Goal: Transaction & Acquisition: Book appointment/travel/reservation

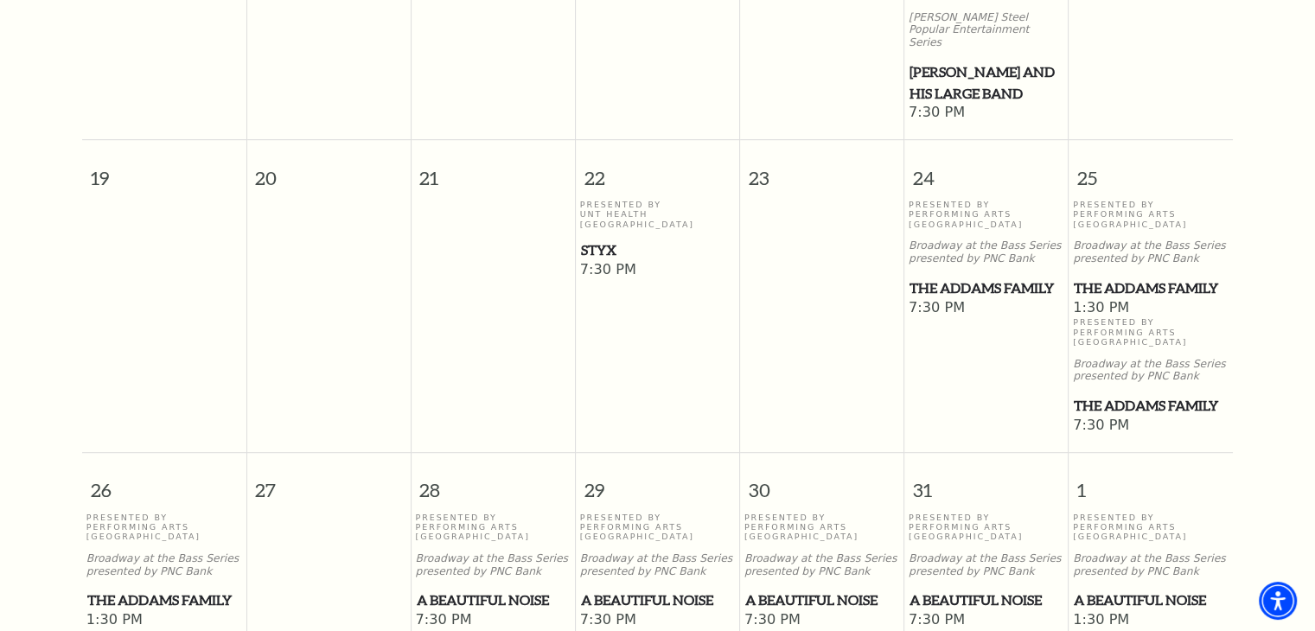
scroll to position [993, 0]
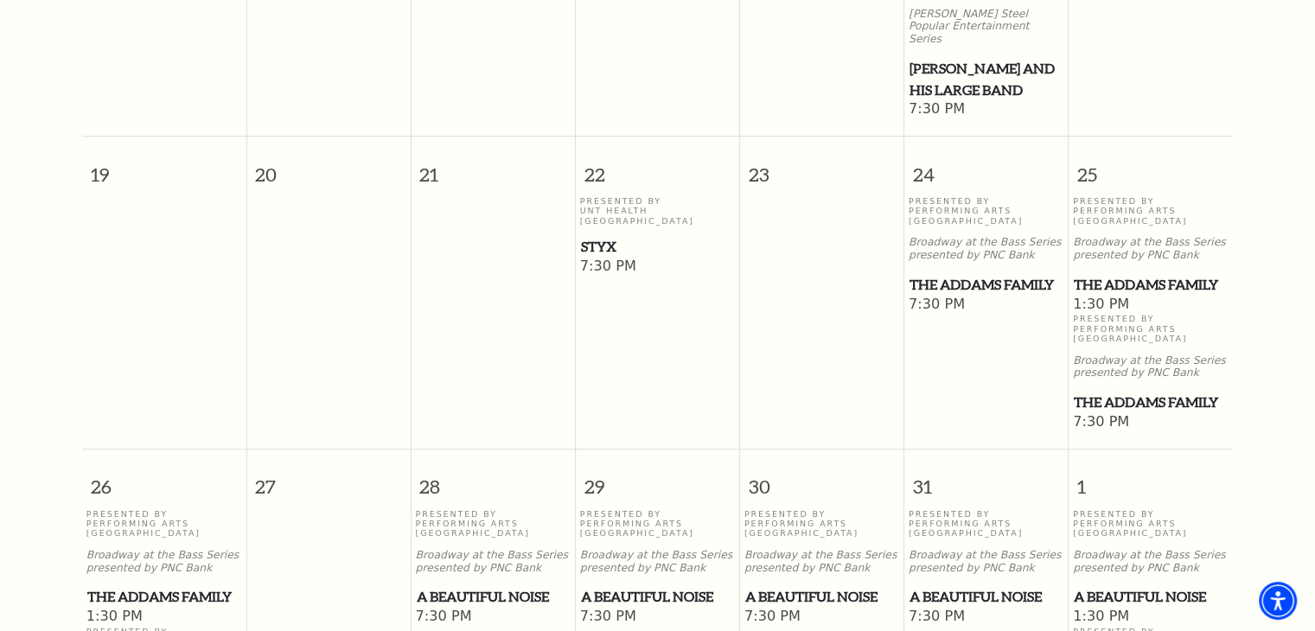
click at [505, 586] on span "A Beautiful Noise" at bounding box center [494, 597] width 154 height 22
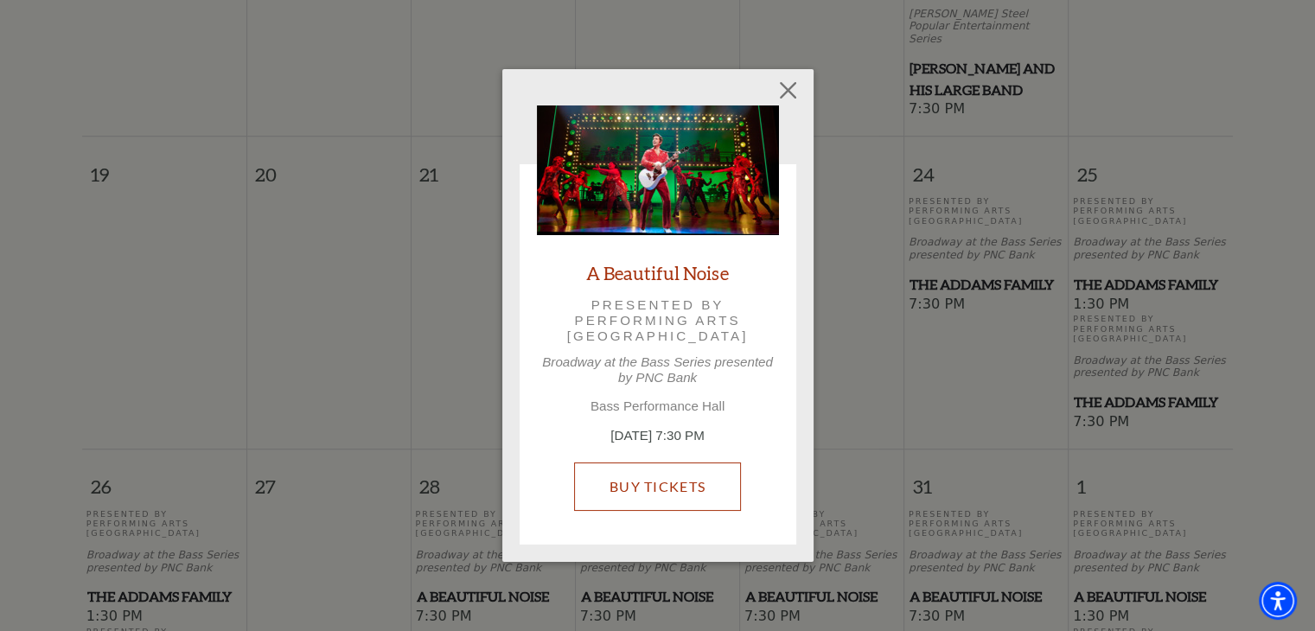
click at [709, 483] on link "Buy Tickets" at bounding box center [657, 487] width 167 height 48
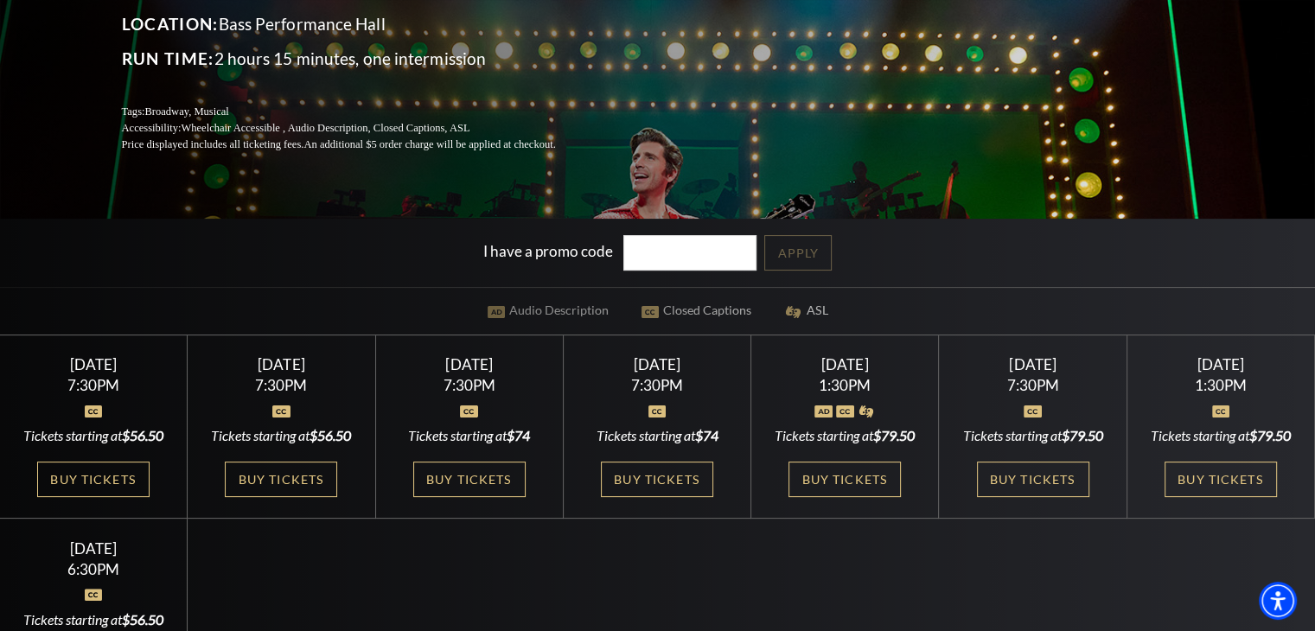
scroll to position [299, 0]
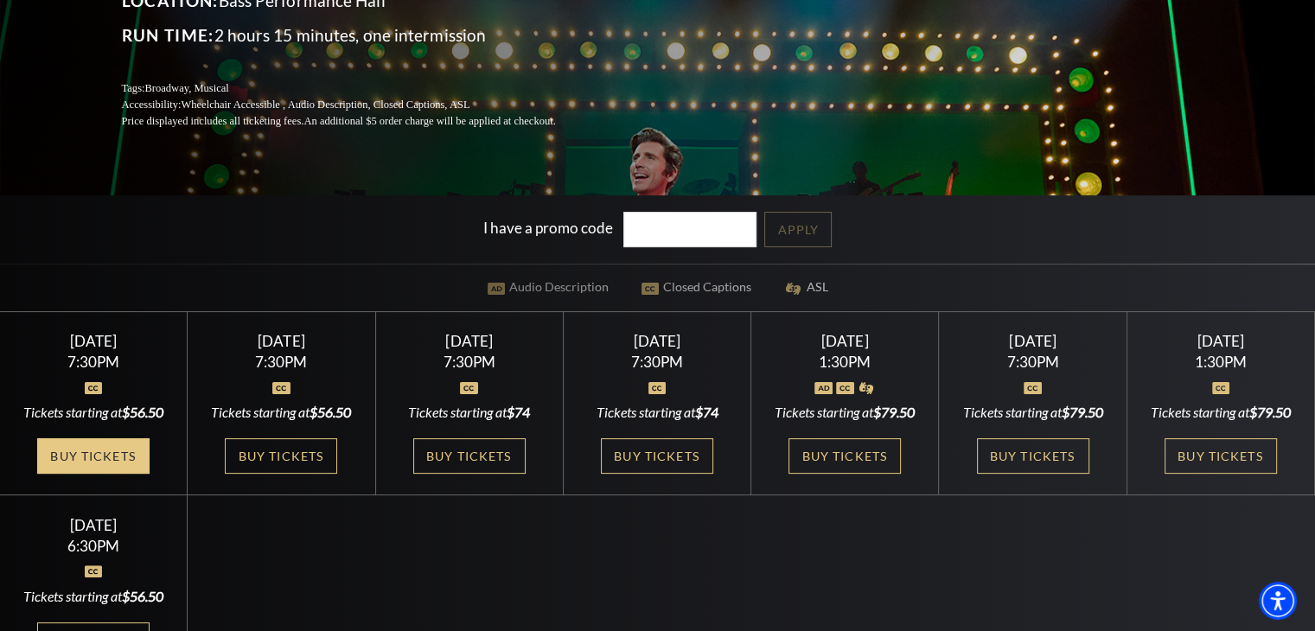
click at [113, 470] on link "Buy Tickets" at bounding box center [93, 455] width 112 height 35
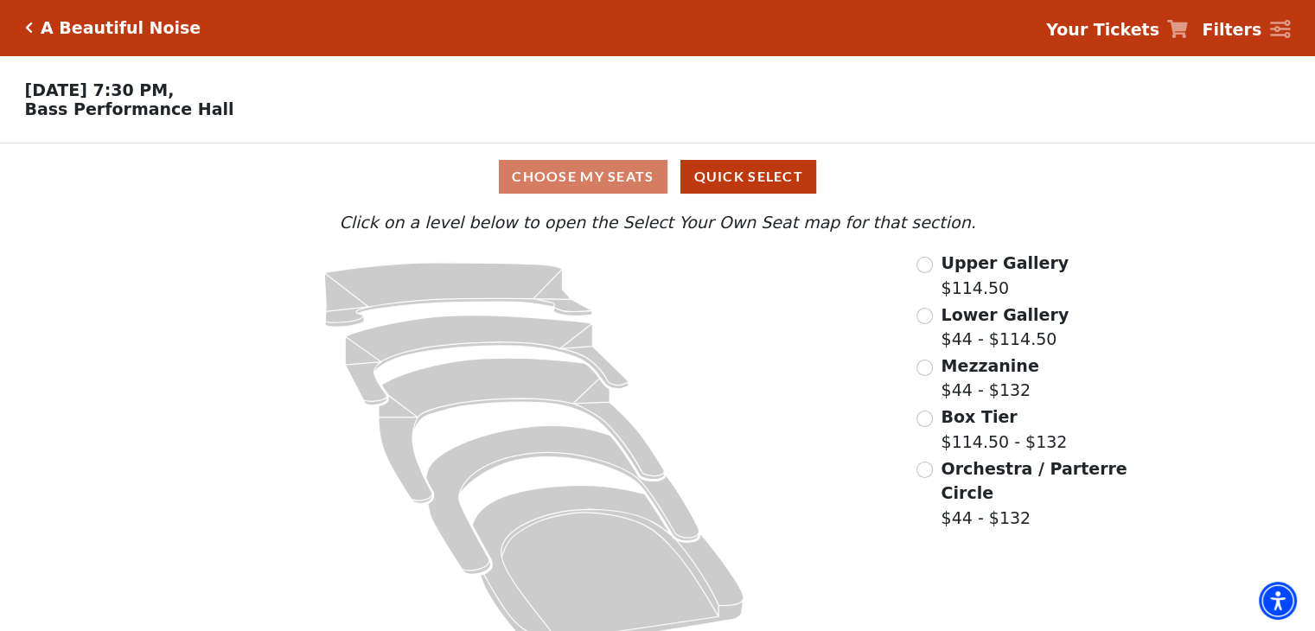
click at [113, 470] on div "Choose My Seats Quick Select Current Level Click on a level below to open the S…" at bounding box center [657, 403] width 1315 height 518
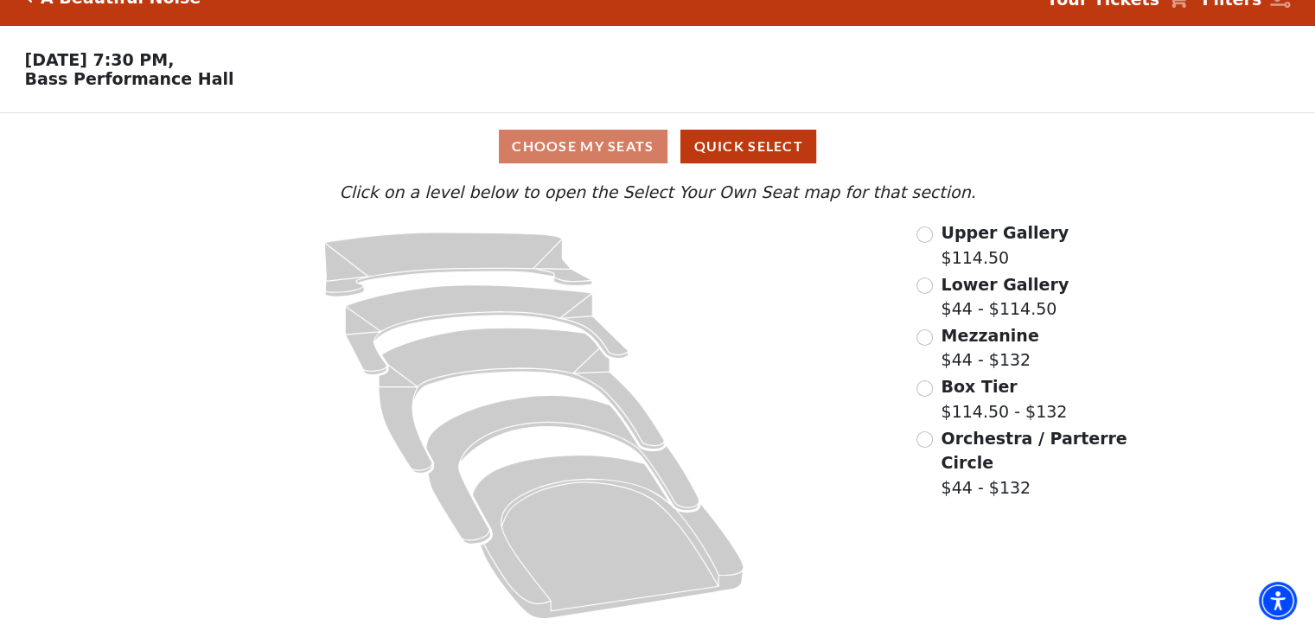
scroll to position [35, 0]
click at [918, 441] on input "Orchestra / Parterre Circle$44 - $132\a" at bounding box center [925, 439] width 16 height 16
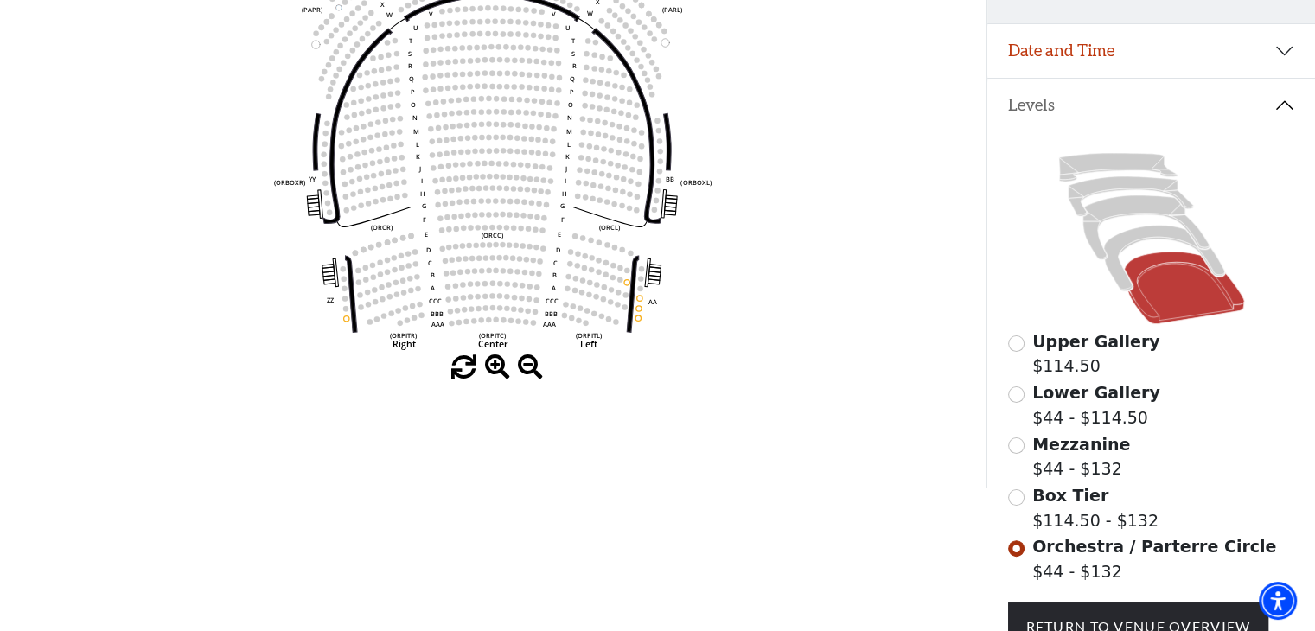
scroll to position [322, 0]
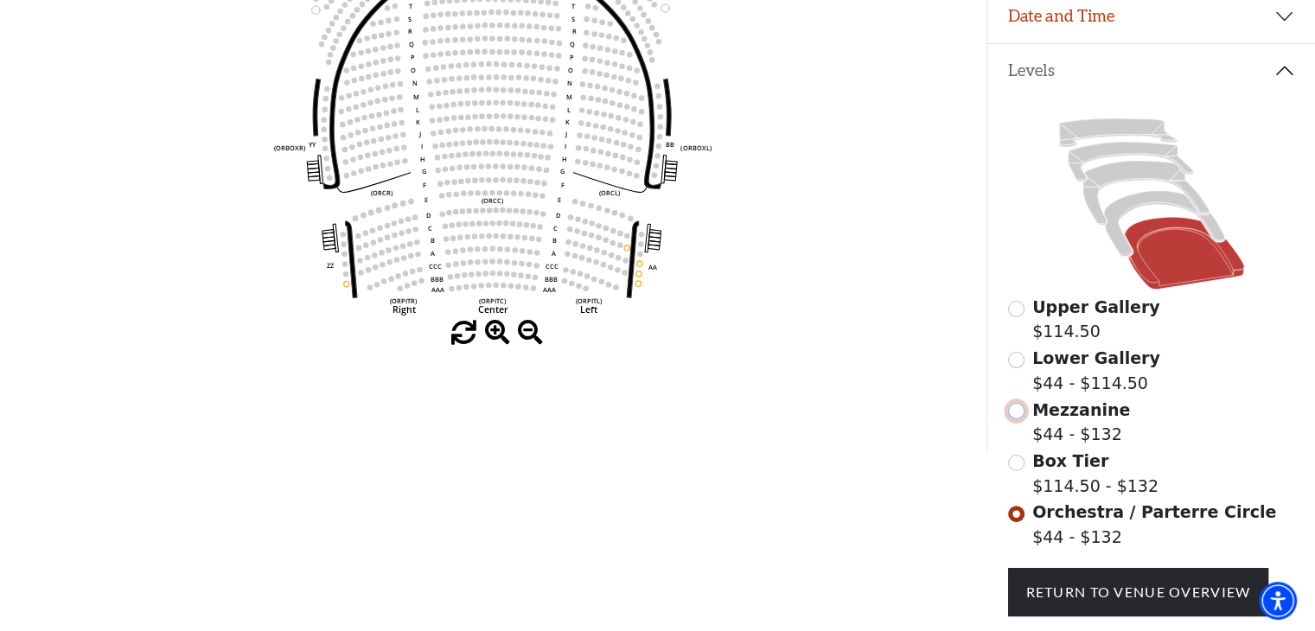
click at [1017, 419] on input "Mezzanine$44 - $132\a" at bounding box center [1016, 411] width 16 height 16
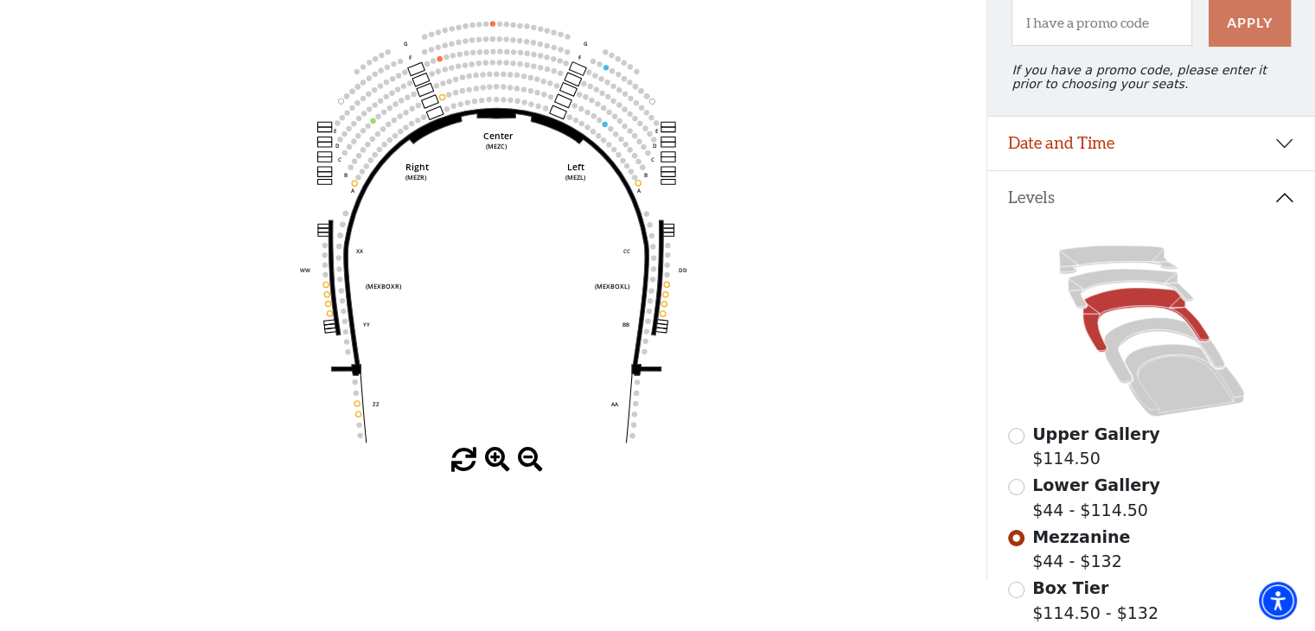
scroll to position [276, 0]
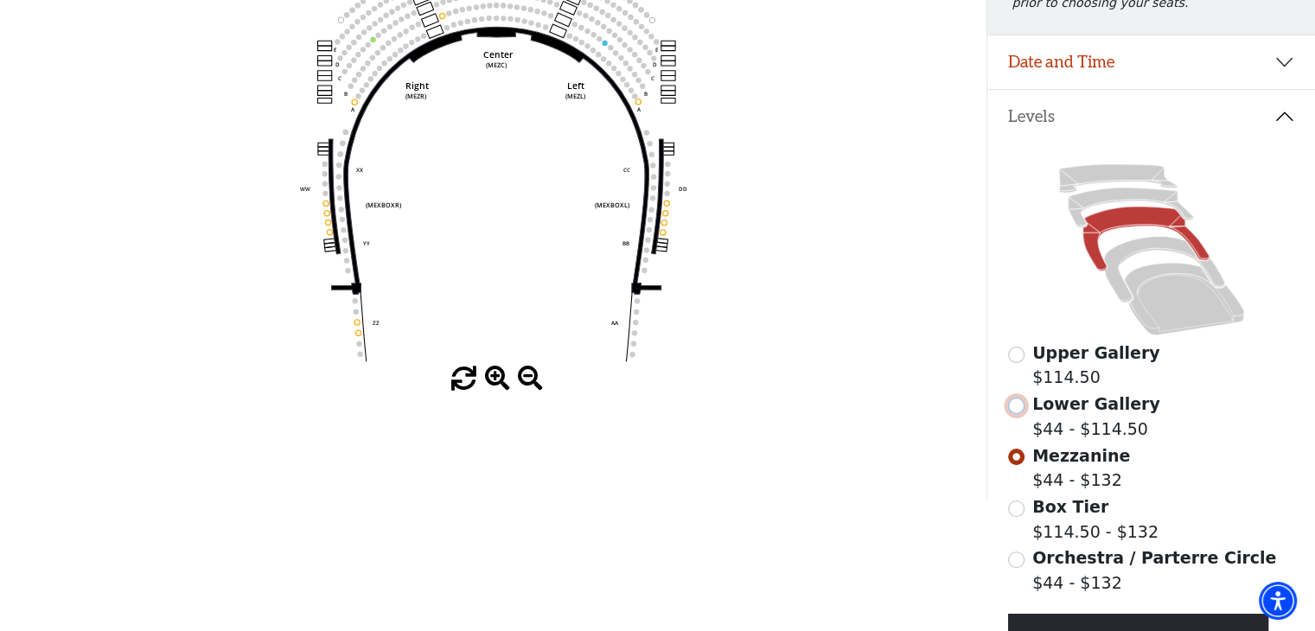
click at [1015, 414] on input "Lower Gallery$44 - $114.50\a" at bounding box center [1016, 406] width 16 height 16
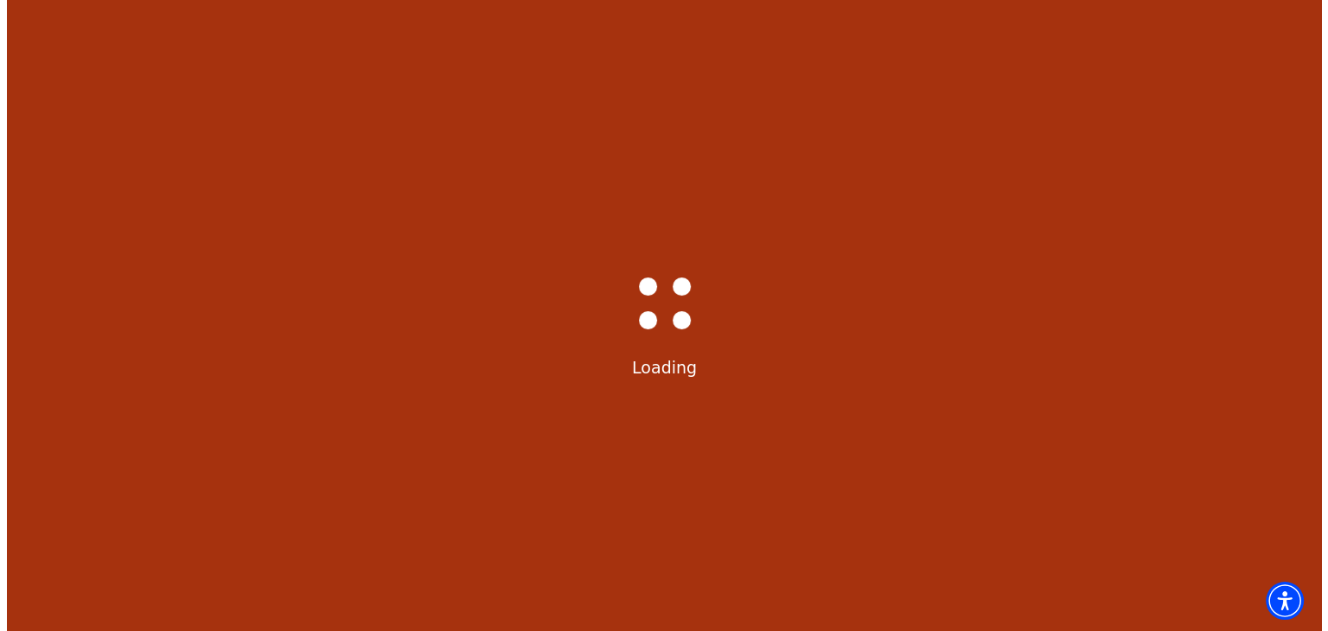
scroll to position [0, 0]
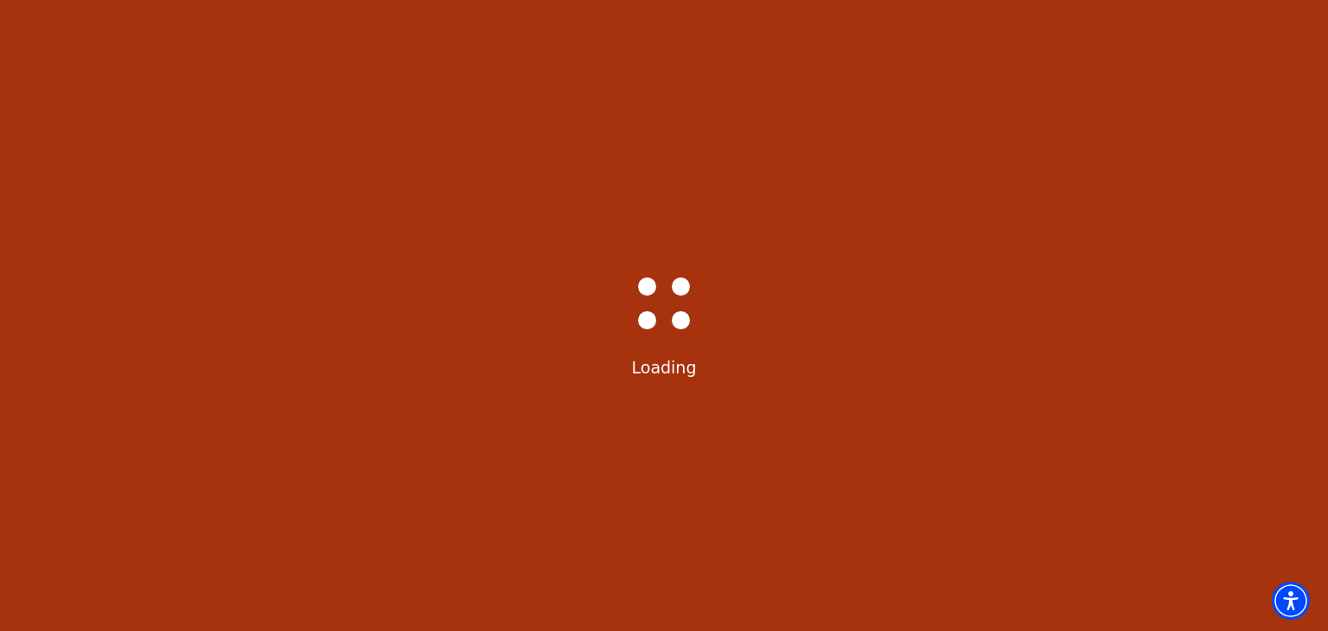
click at [1015, 416] on div "Bass-Hall_Loader-Med-Gray Loading" at bounding box center [664, 315] width 1328 height 631
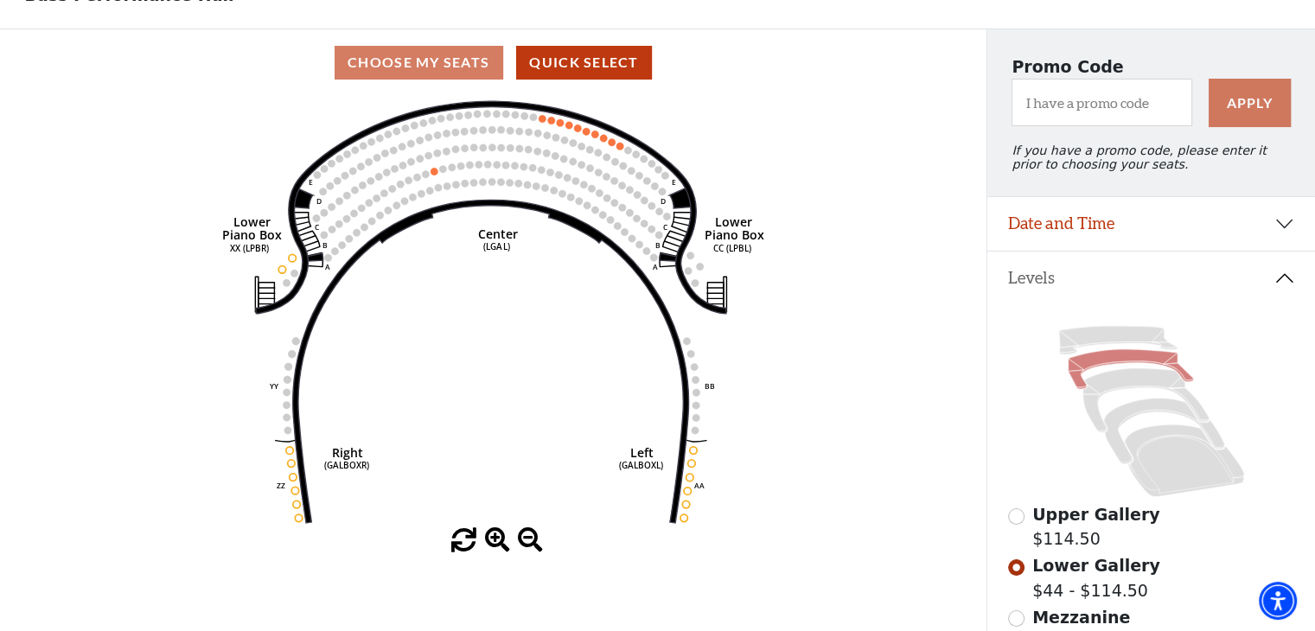
scroll to position [149, 0]
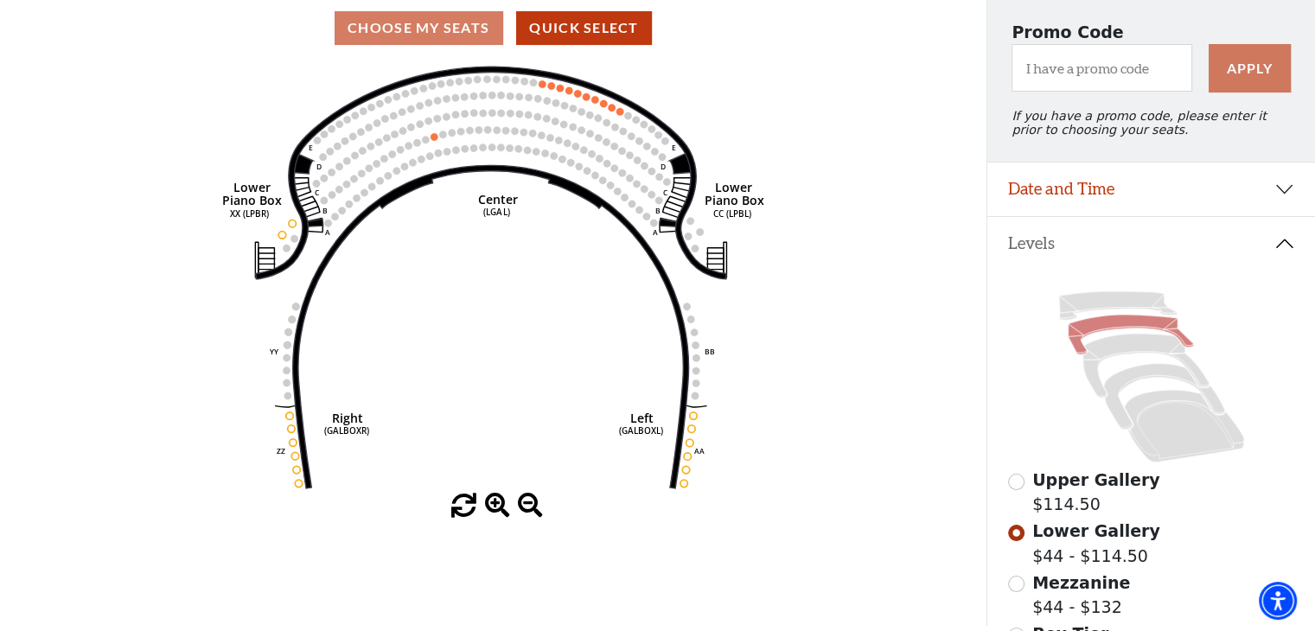
click at [489, 157] on icon "Right (GALBOXR) E D C B A E D C B A YY ZZ Left (GALBOXL) BB AA Center Lower Pia…" at bounding box center [493, 277] width 888 height 432
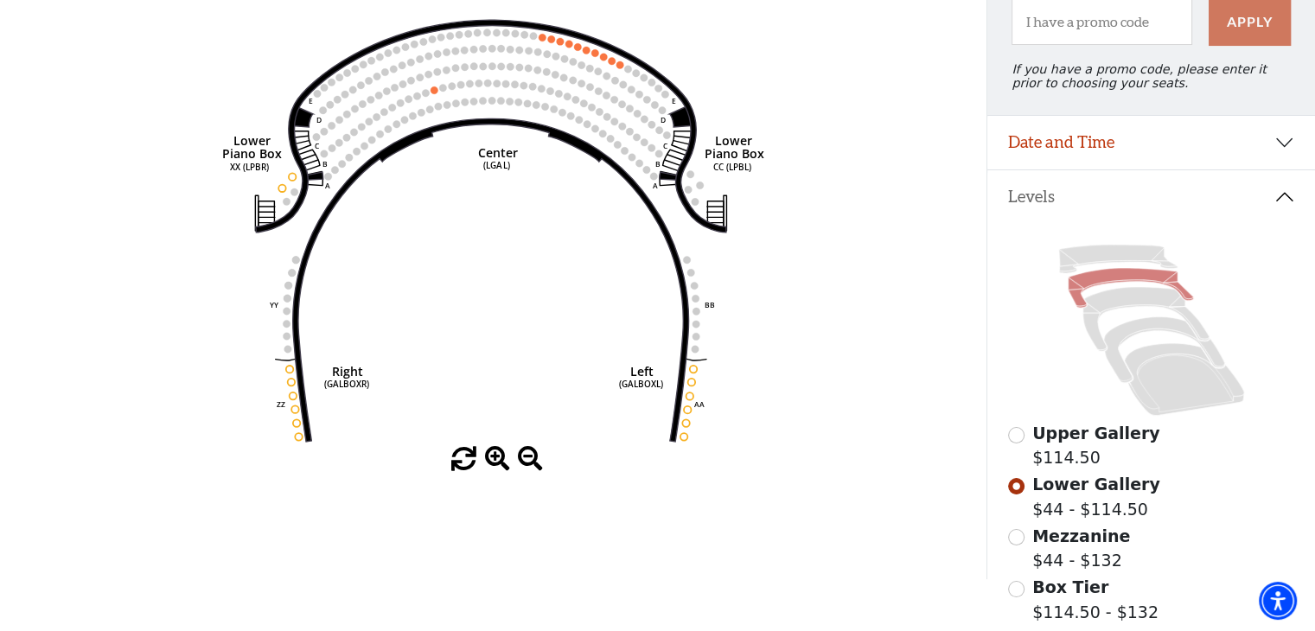
scroll to position [230, 0]
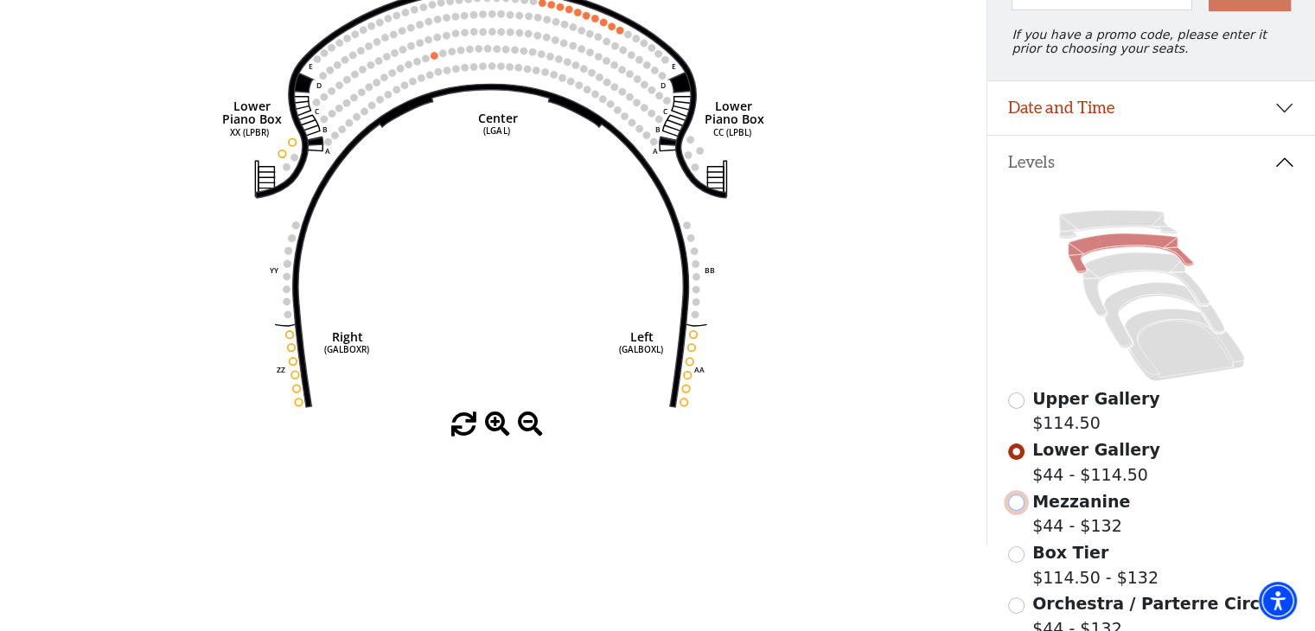
click at [1017, 511] on input "Mezzanine$44 - $132\a" at bounding box center [1016, 503] width 16 height 16
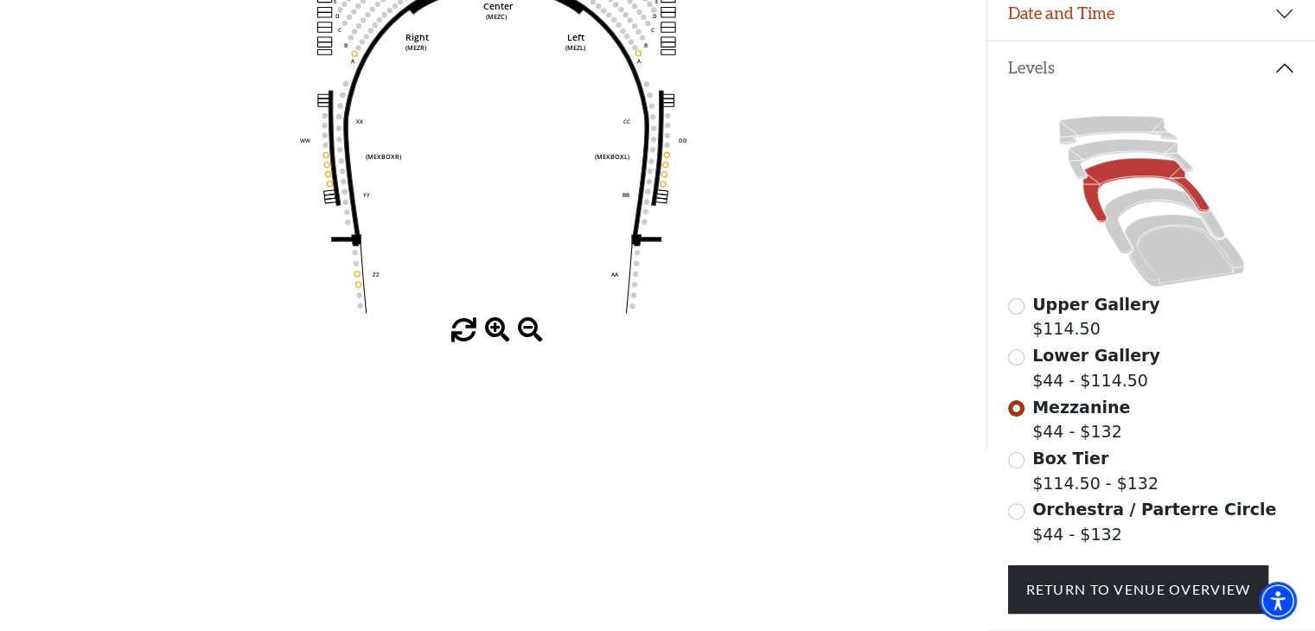
scroll to position [356, 0]
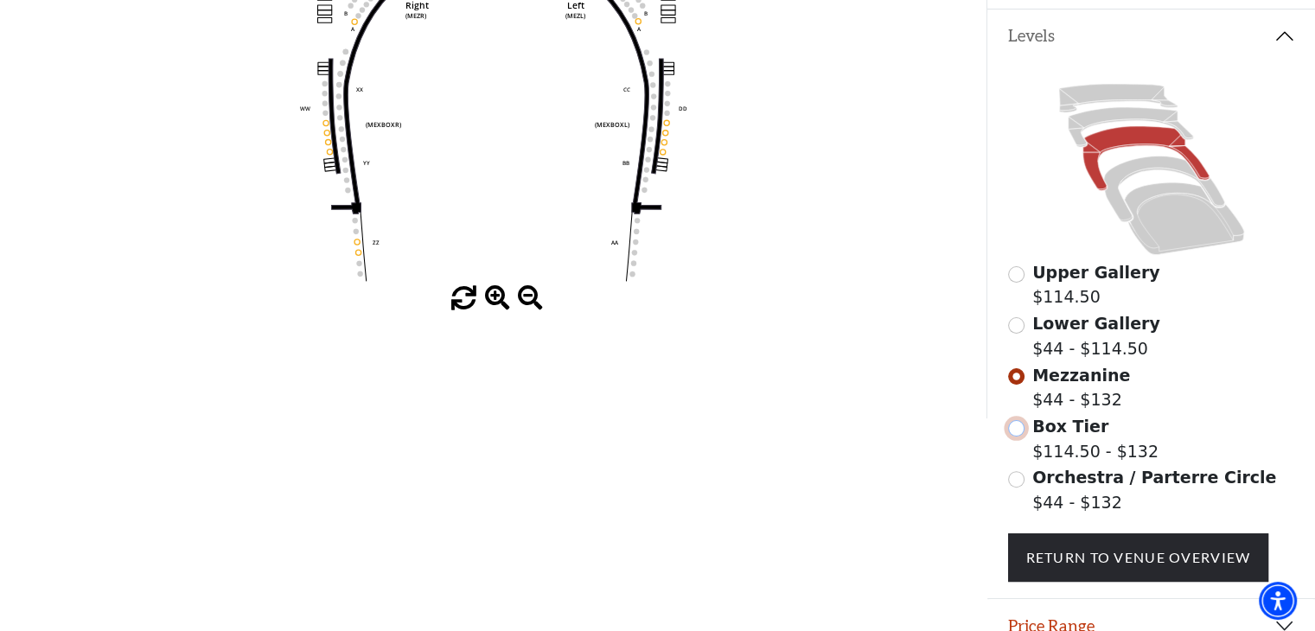
click at [1016, 437] on input "Box Tier$114.50 - $132\a" at bounding box center [1016, 428] width 16 height 16
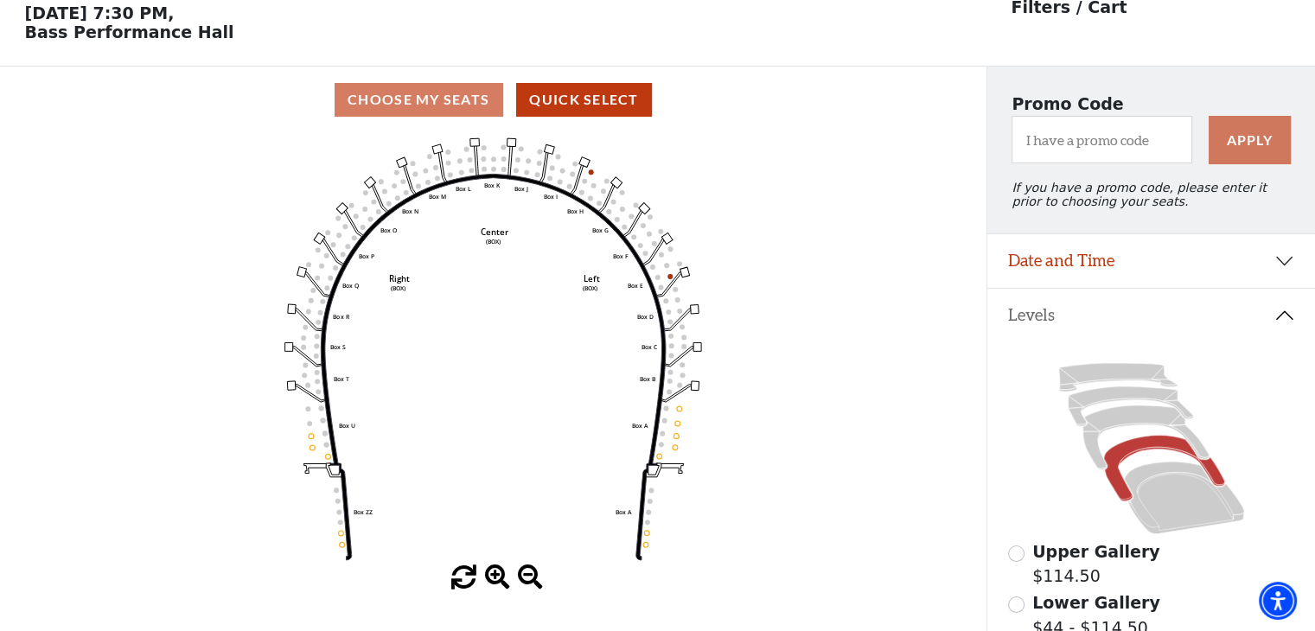
scroll to position [80, 0]
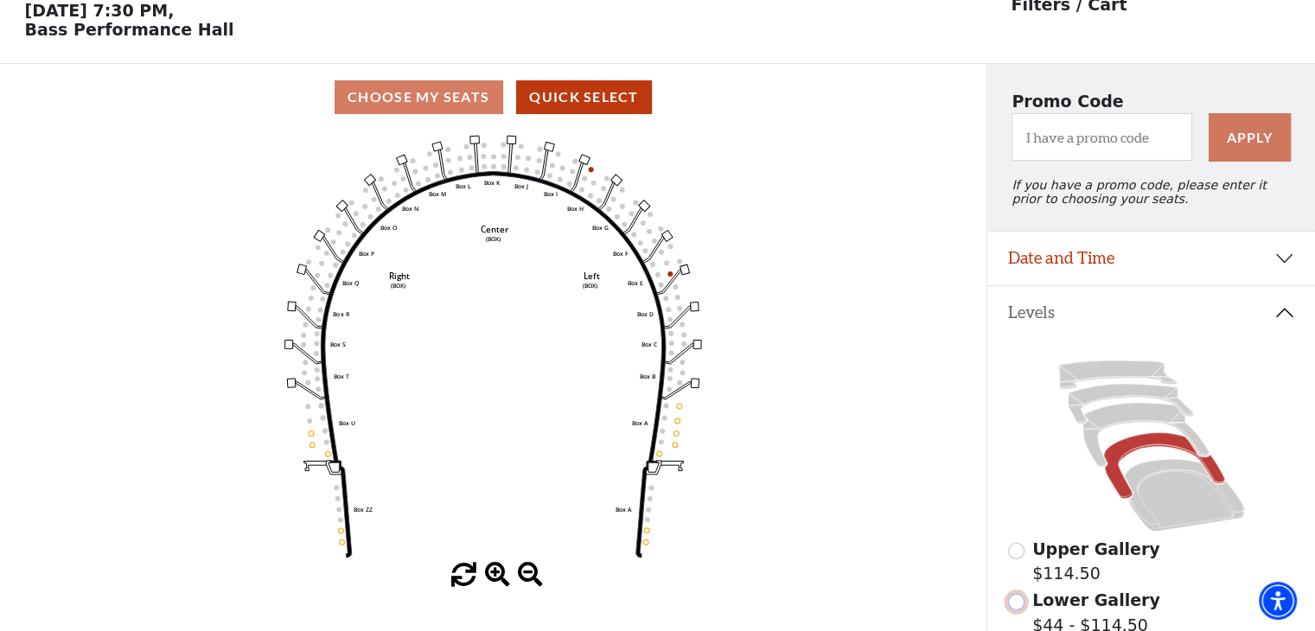
click at [1017, 610] on input "Lower Gallery$44 - $114.50\a" at bounding box center [1016, 602] width 16 height 16
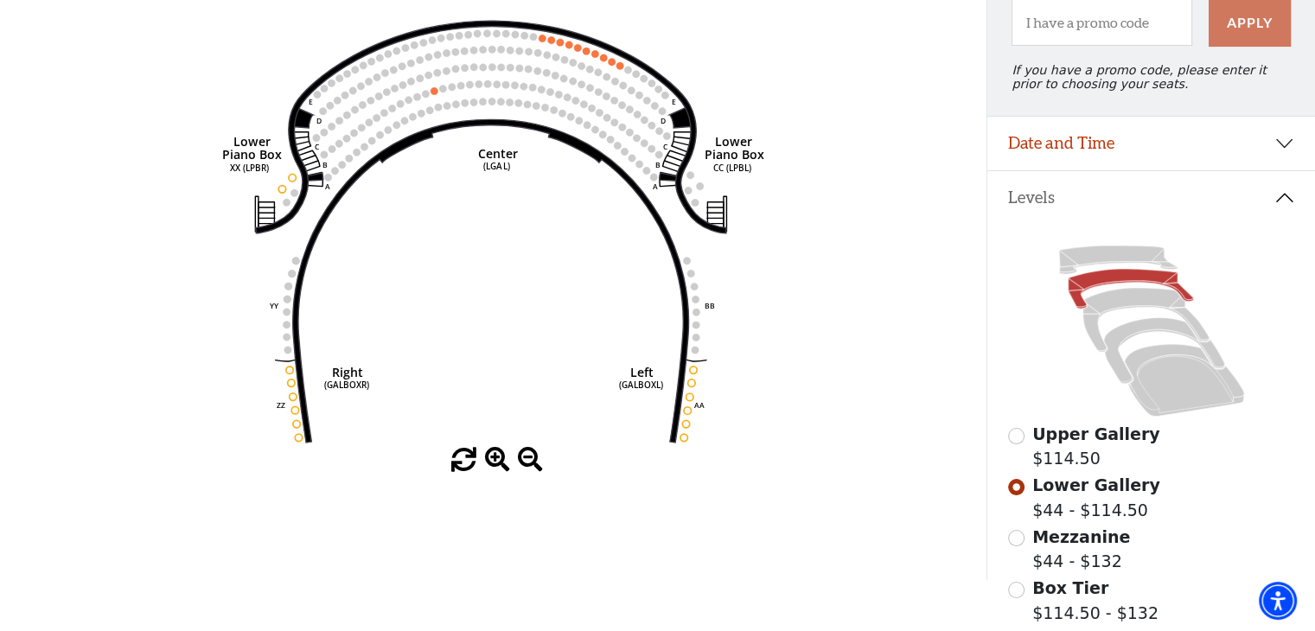
scroll to position [229, 0]
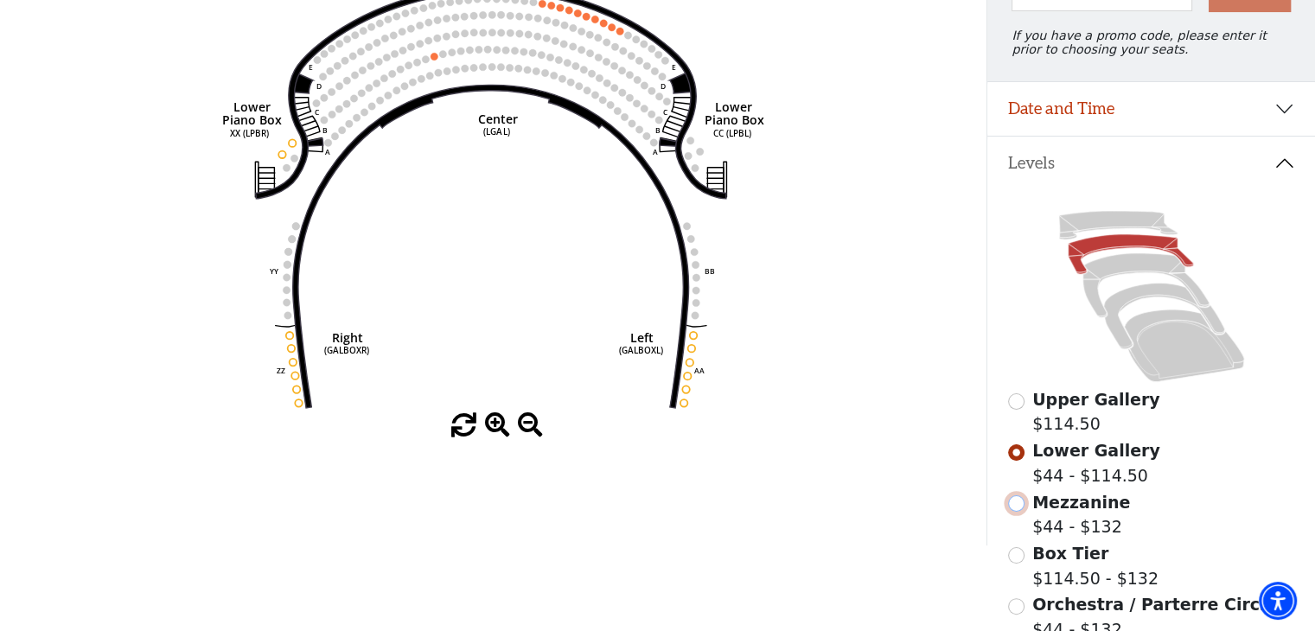
click at [1013, 512] on input "Mezzanine$44 - $132\a" at bounding box center [1016, 503] width 16 height 16
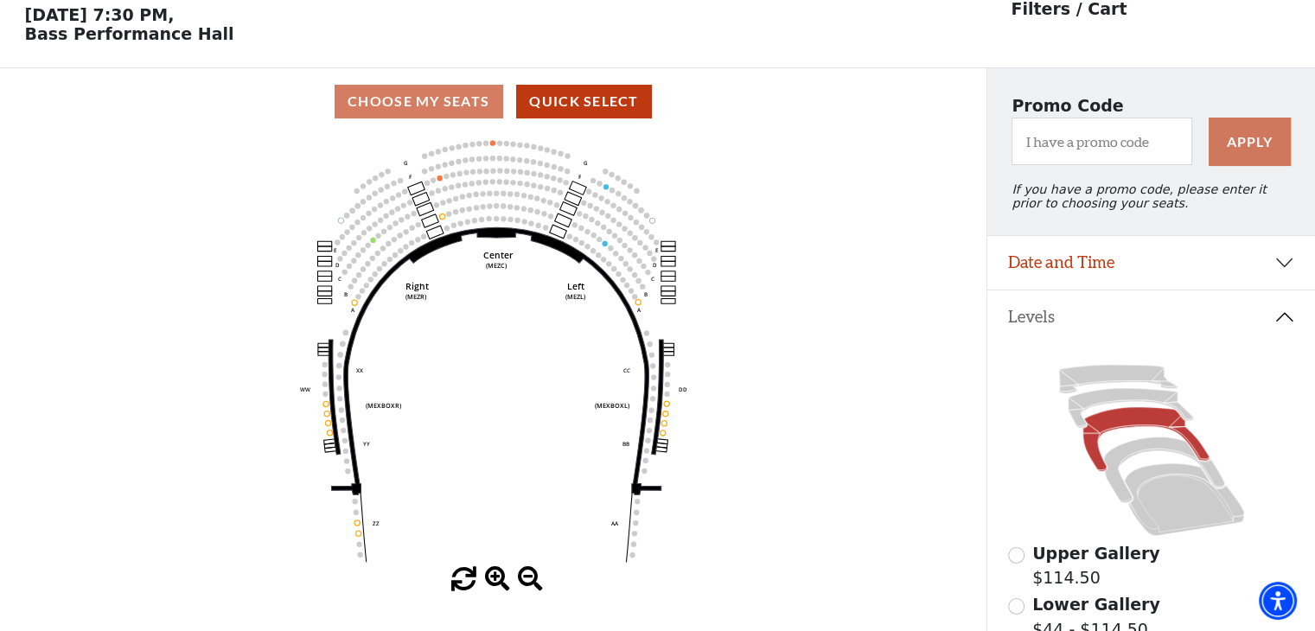
scroll to position [80, 0]
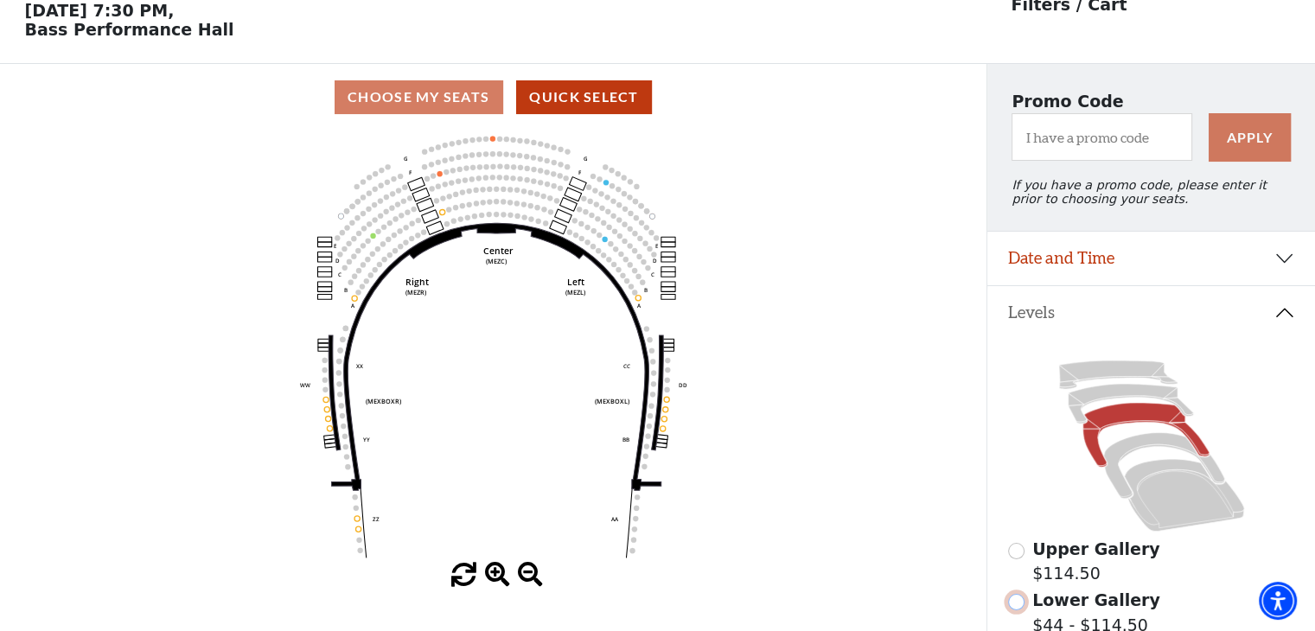
click at [1017, 610] on input "Lower Gallery$44 - $114.50\a" at bounding box center [1016, 602] width 16 height 16
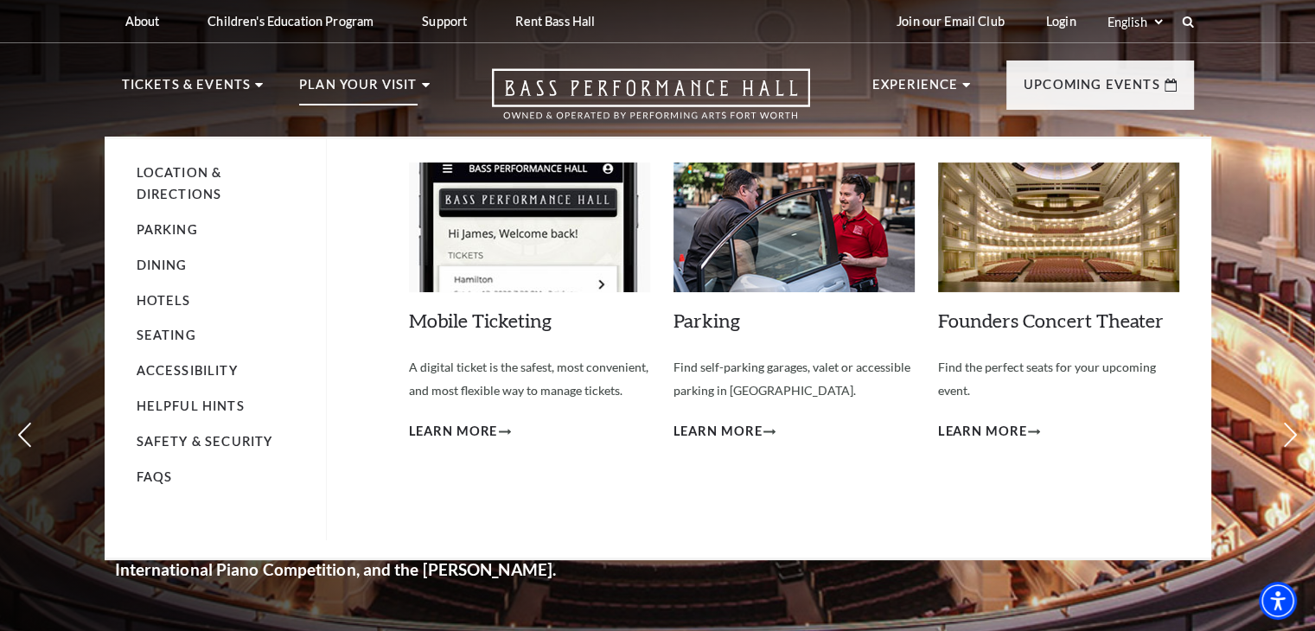
click at [191, 342] on li "Seating" at bounding box center [223, 336] width 172 height 22
click at [176, 333] on link "Seating" at bounding box center [167, 335] width 60 height 15
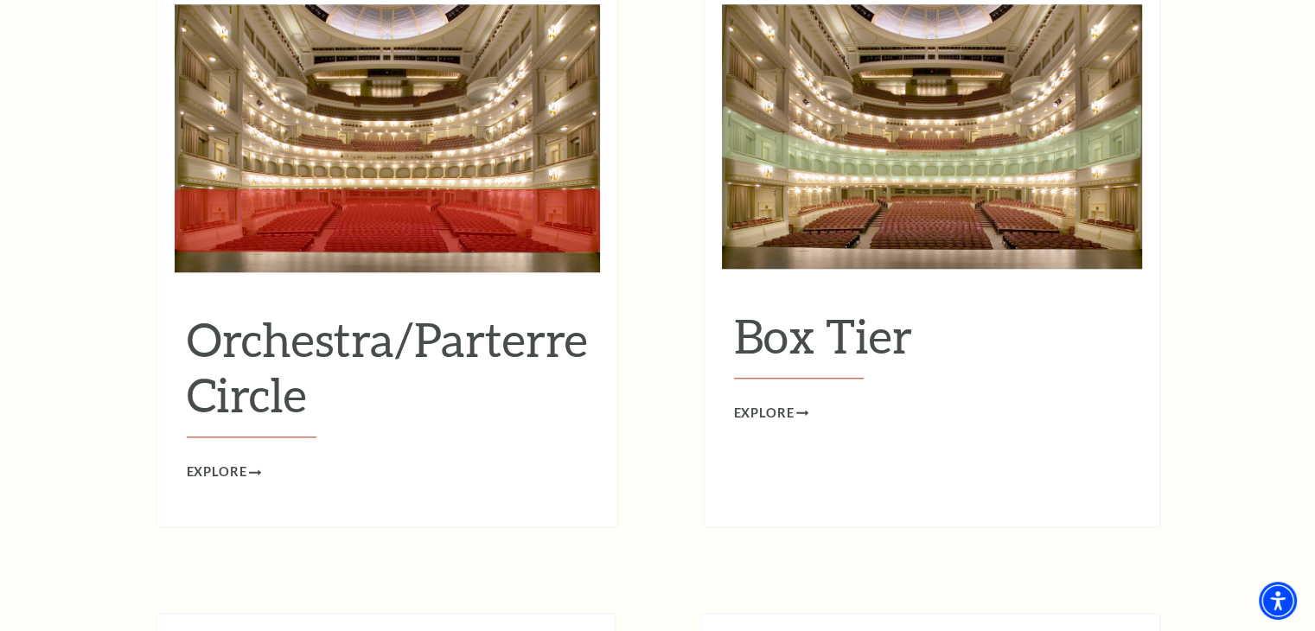
scroll to position [2208, 0]
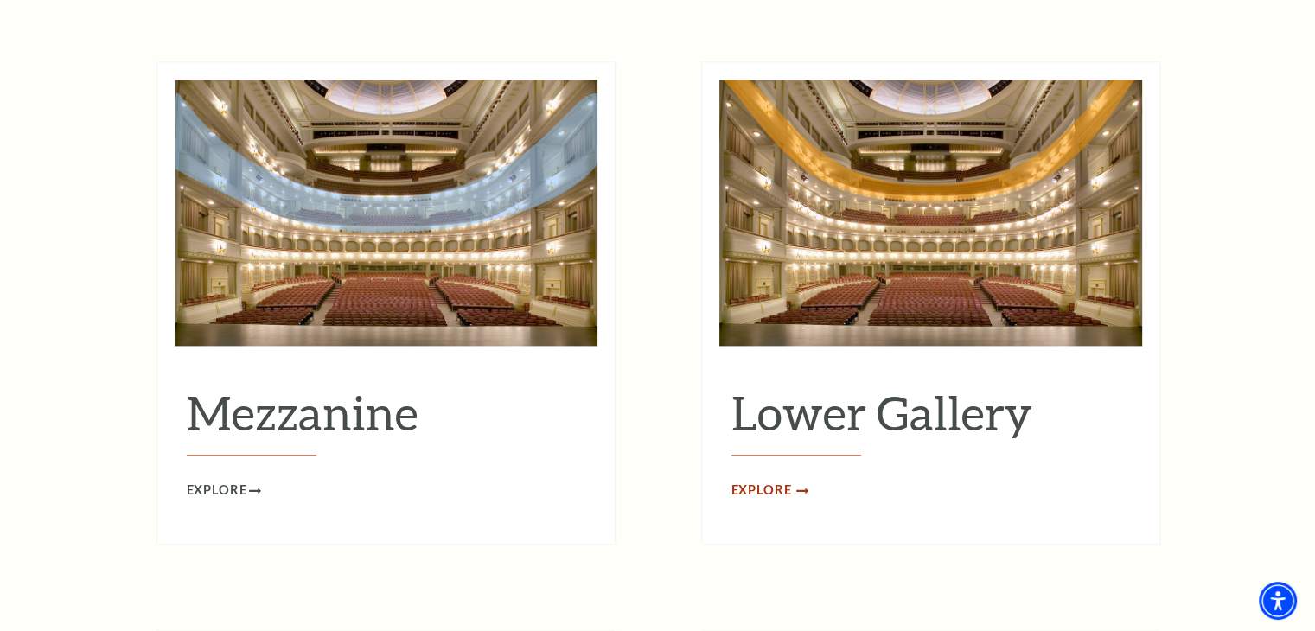
click at [776, 480] on span "Explore" at bounding box center [762, 491] width 61 height 22
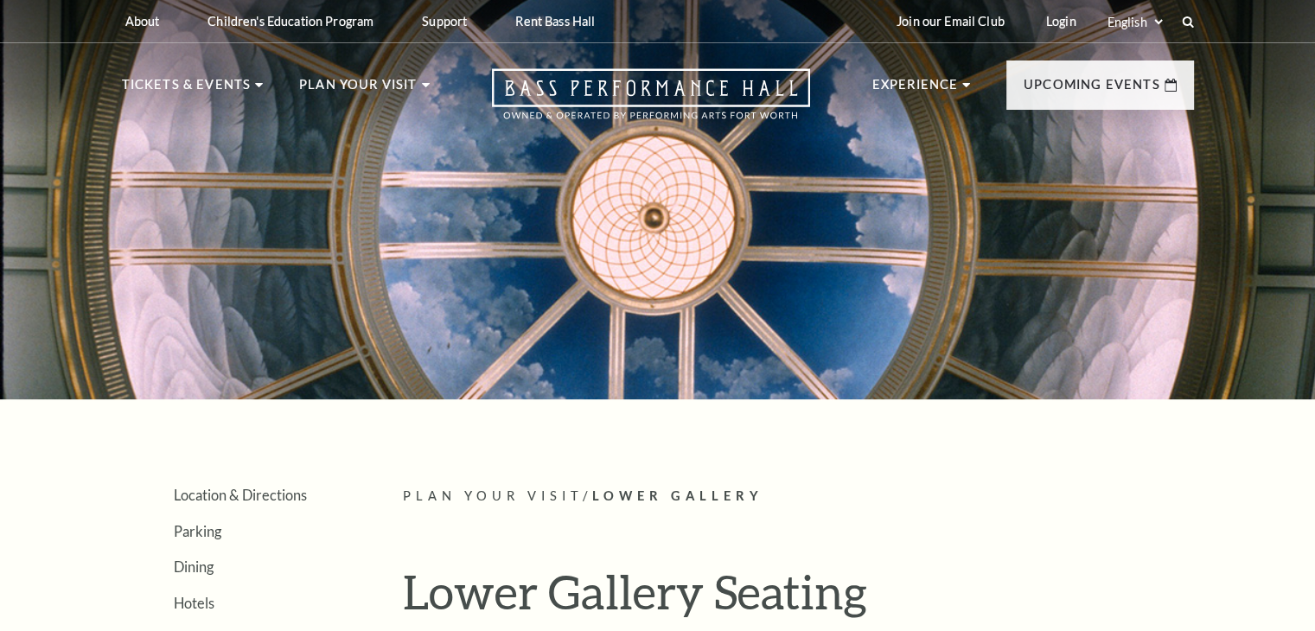
click at [850, 381] on div at bounding box center [657, 195] width 1315 height 410
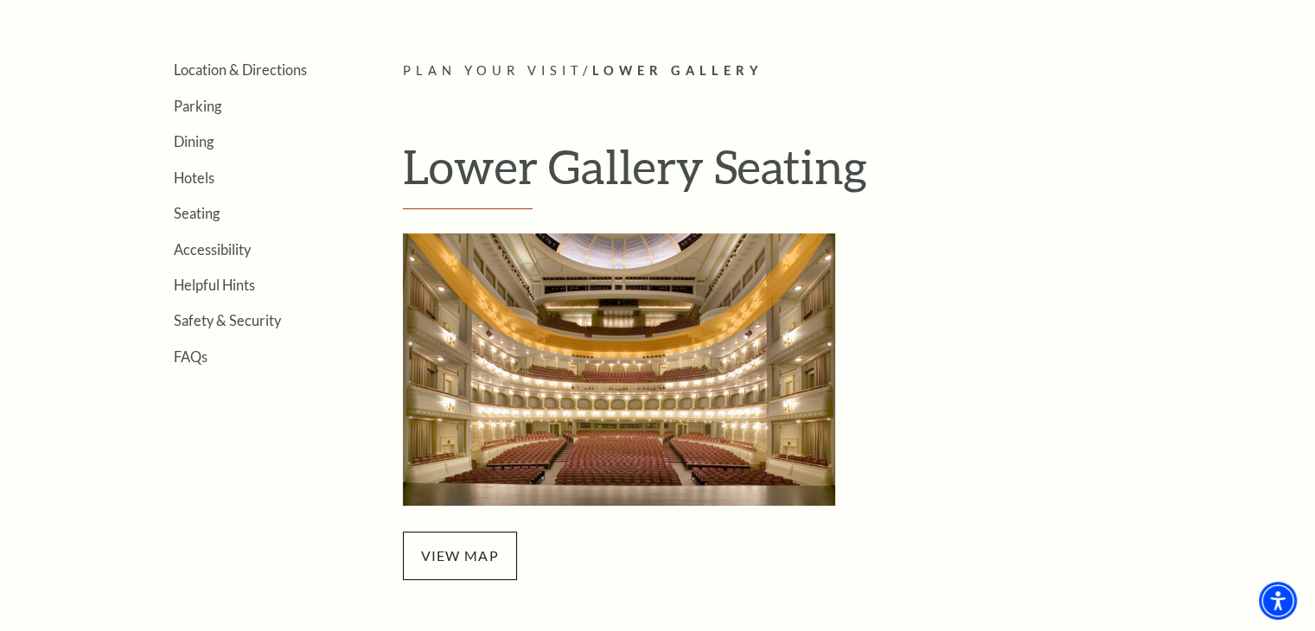
scroll to position [483, 0]
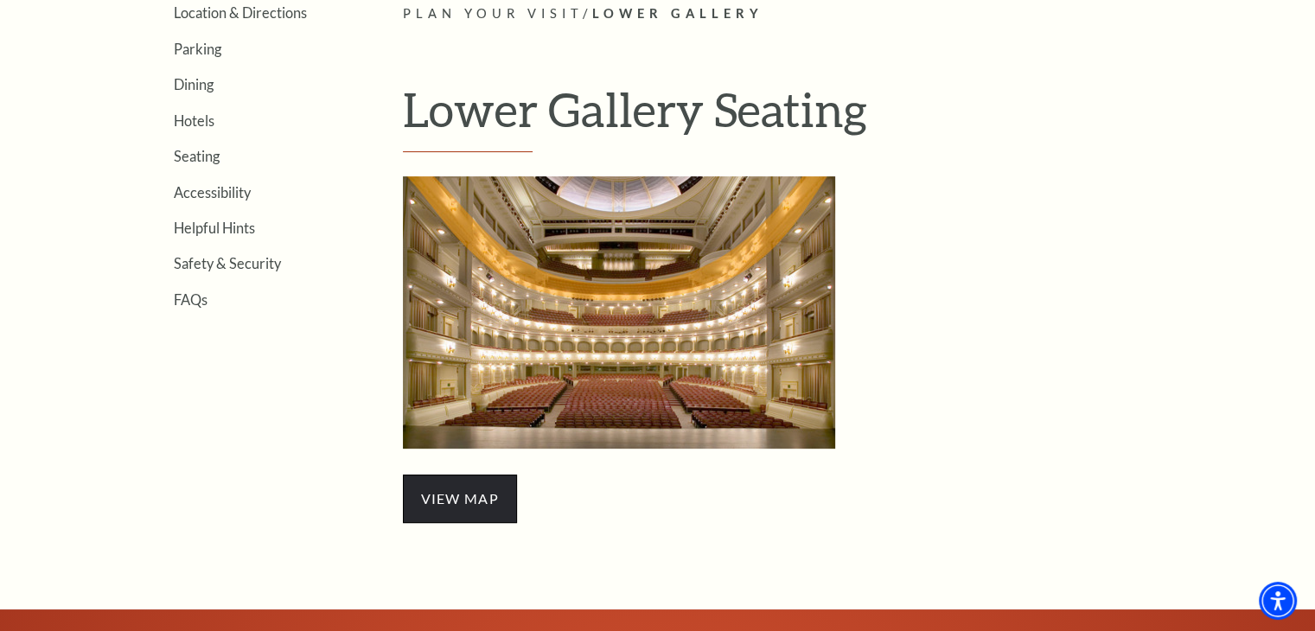
click at [453, 476] on span "view map" at bounding box center [460, 499] width 114 height 48
click at [461, 490] on link "view map" at bounding box center [460, 498] width 78 height 16
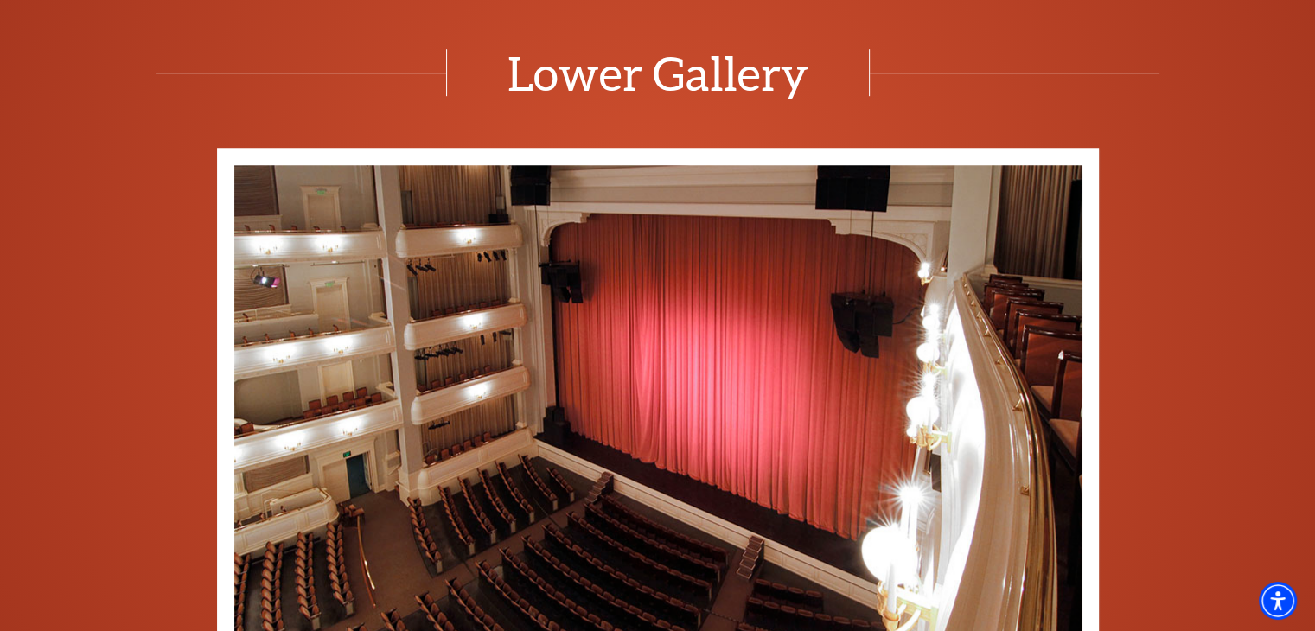
scroll to position [1656, 0]
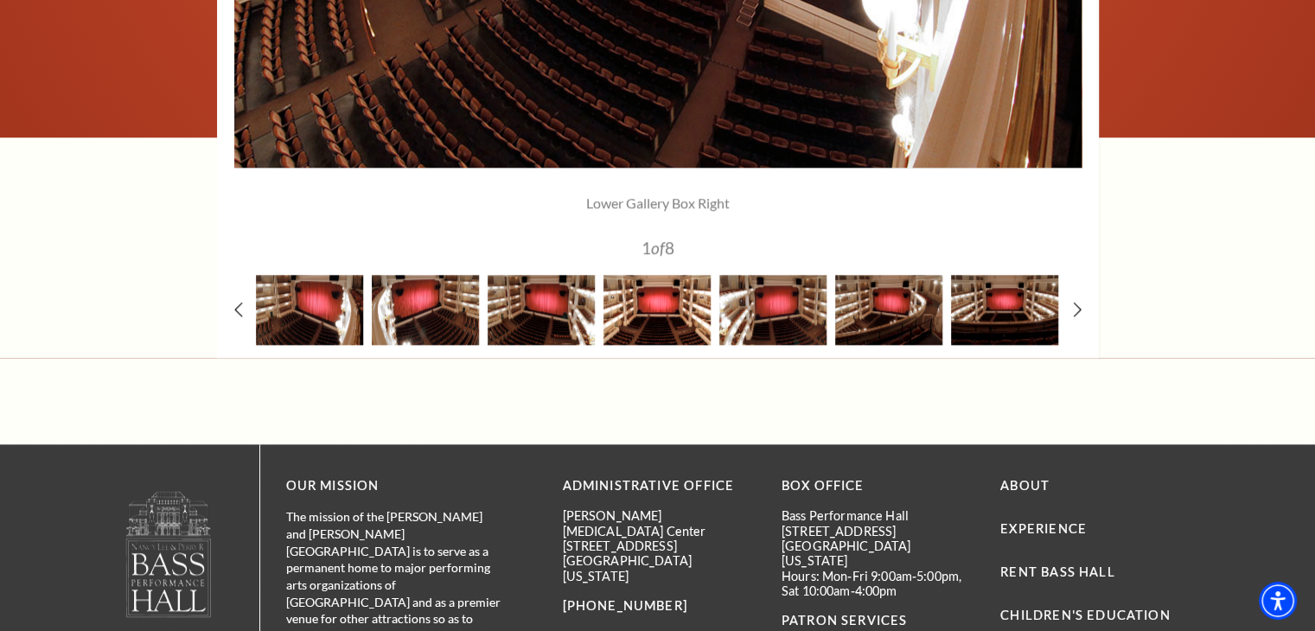
click at [662, 326] on img at bounding box center [657, 310] width 107 height 70
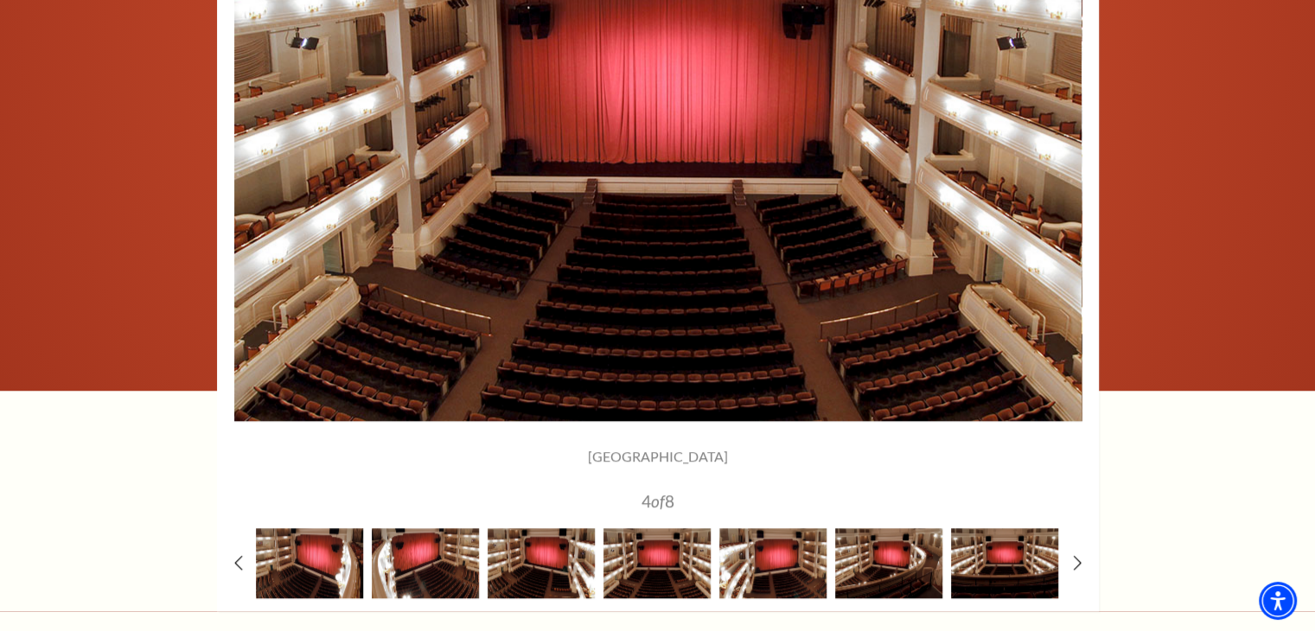
scroll to position [1345, 0]
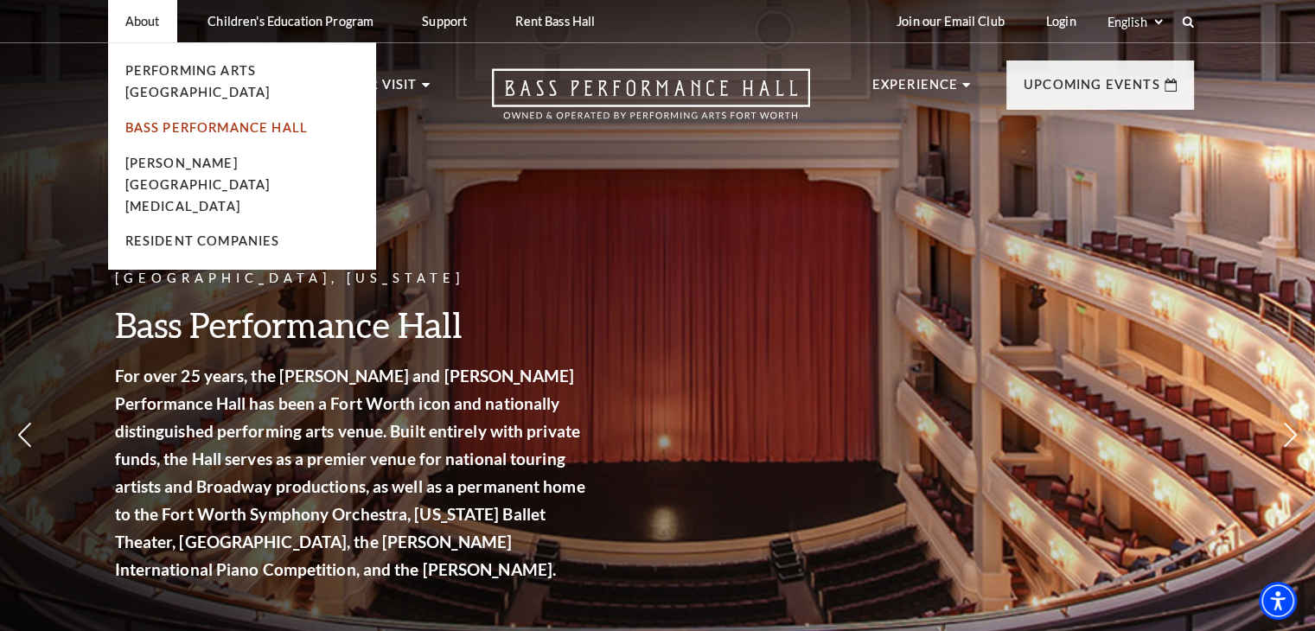
click at [220, 120] on link "Bass Performance Hall" at bounding box center [216, 127] width 183 height 15
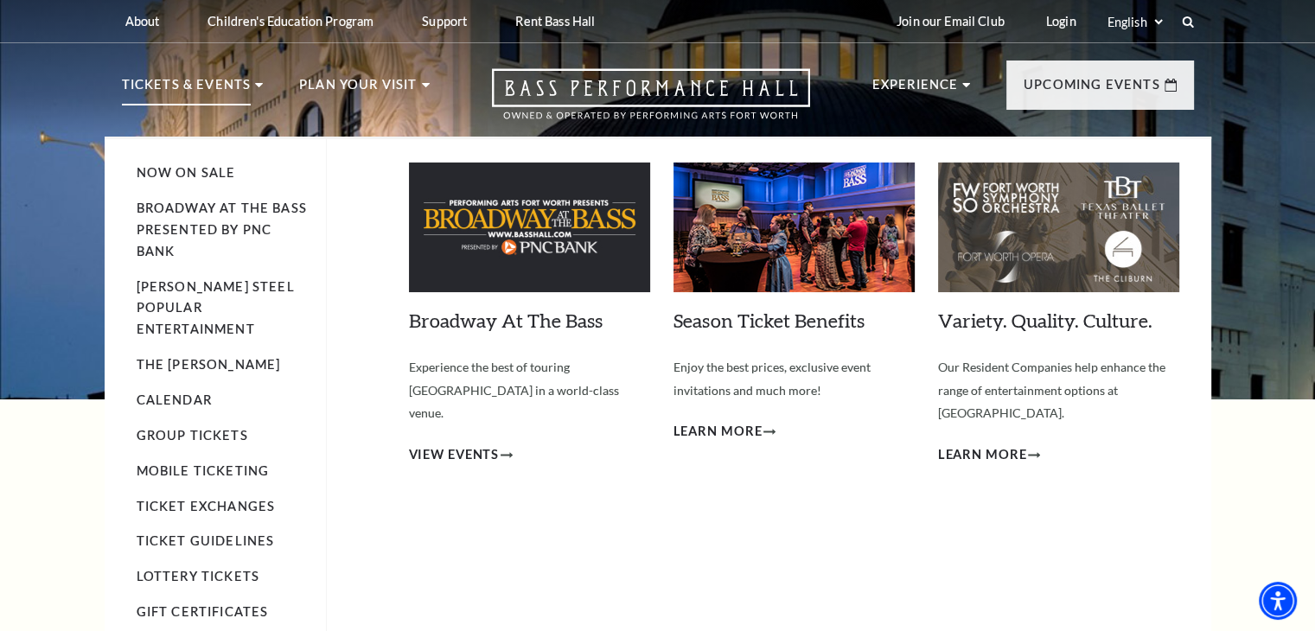
click at [232, 356] on ul "Now On Sale Broadway At The Bass presented by PNC Bank Irwin Steel Popular Ente…" at bounding box center [232, 407] width 190 height 536
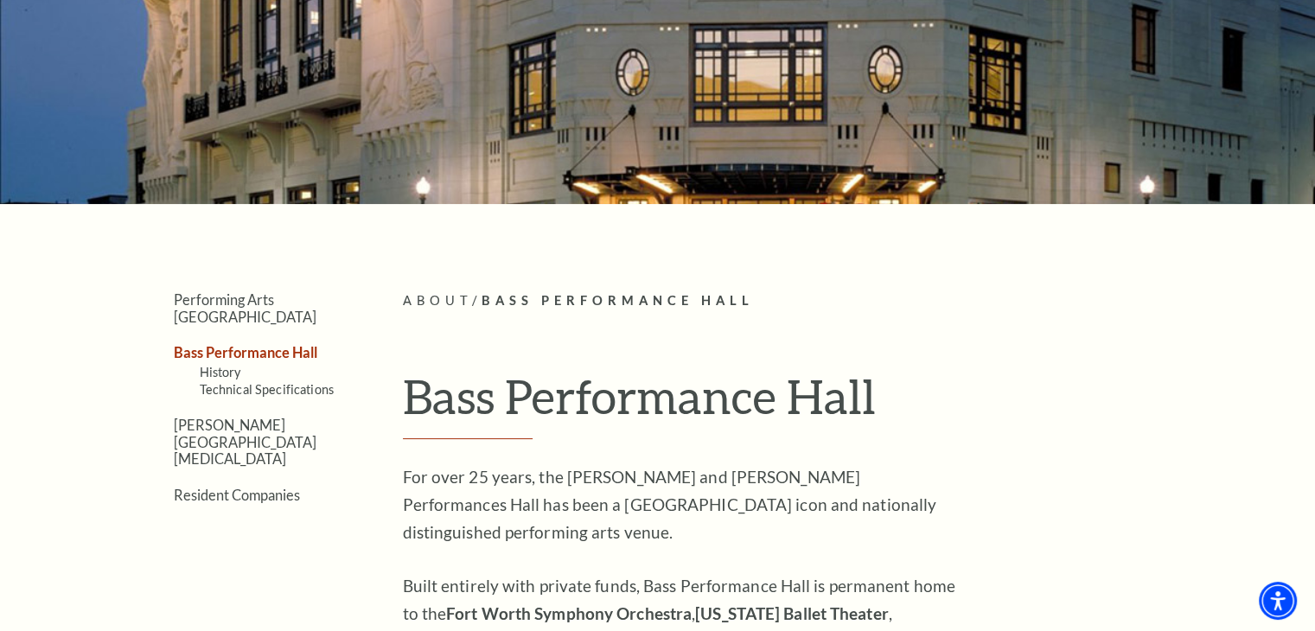
scroll to position [276, 0]
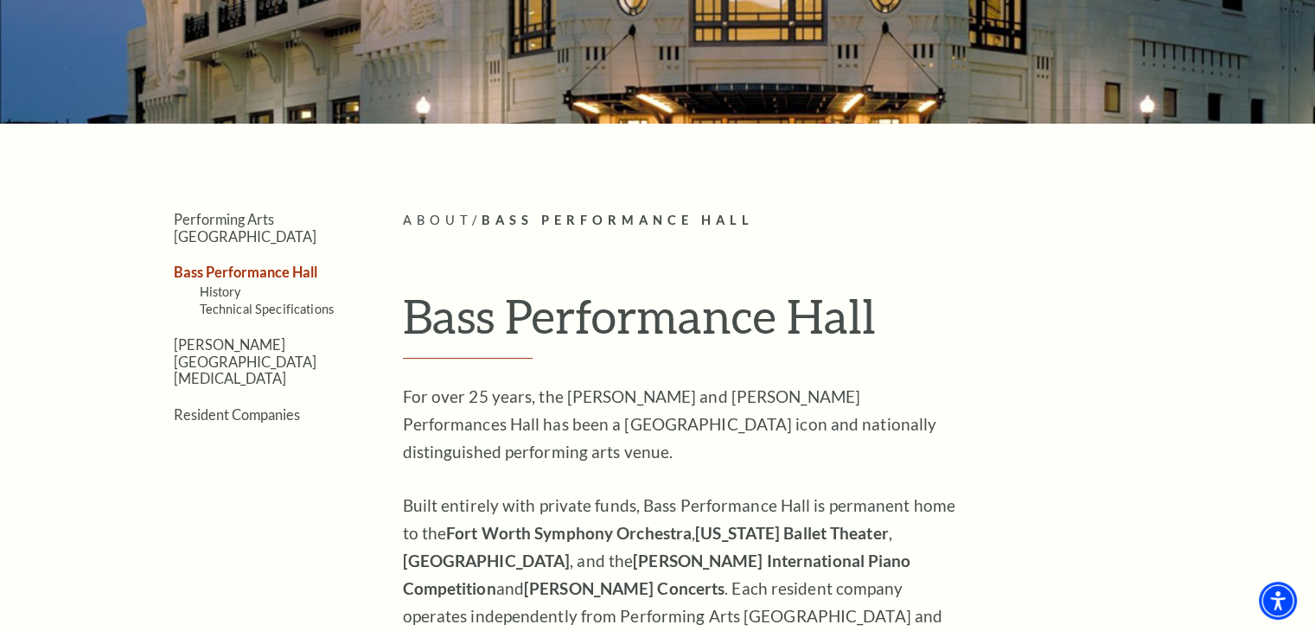
click at [233, 264] on link "Bass Performance Hall" at bounding box center [246, 272] width 144 height 16
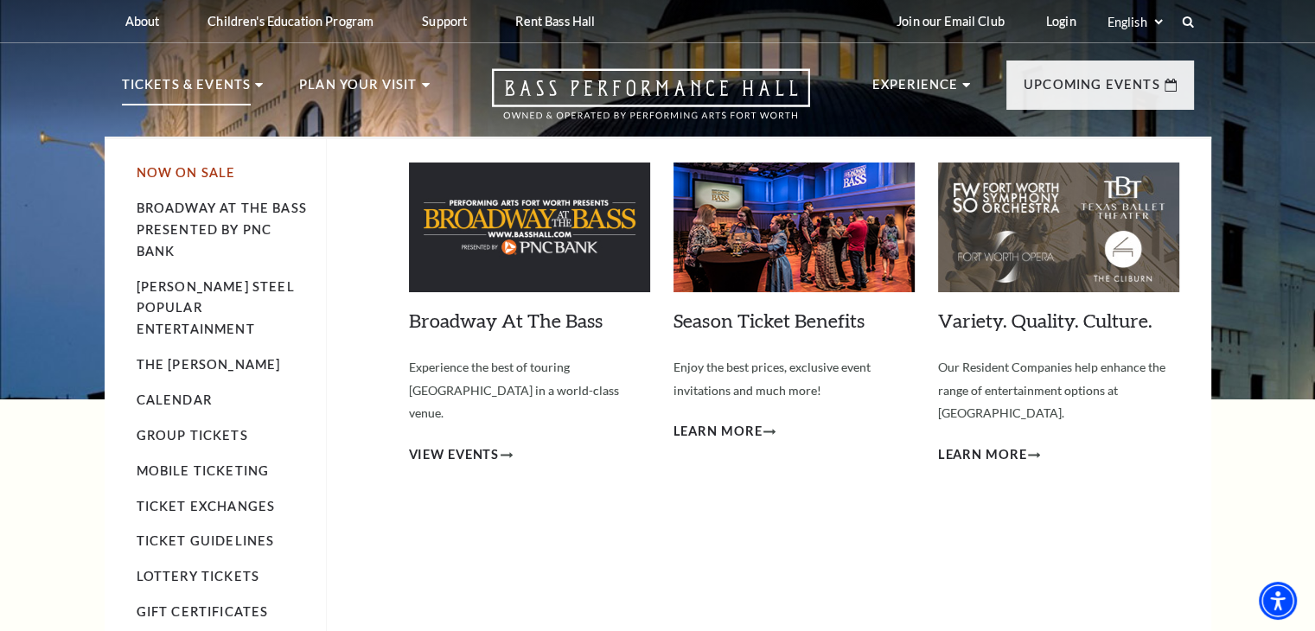
click at [199, 176] on link "Now On Sale" at bounding box center [186, 172] width 99 height 15
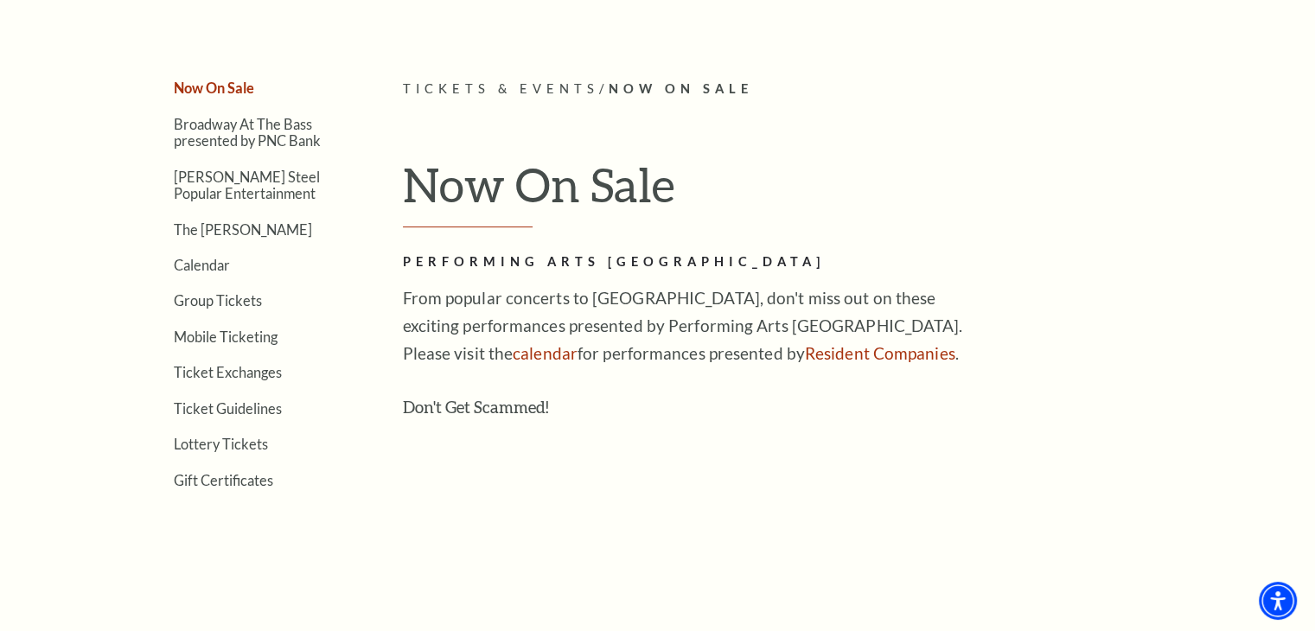
scroll to position [414, 0]
